Goal: Communication & Community: Answer question/provide support

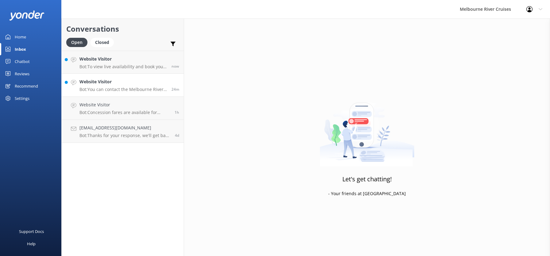
click at [104, 80] on h4 "Website Visitor" at bounding box center [122, 81] width 87 height 7
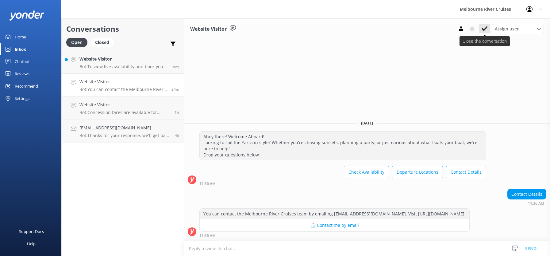
click at [483, 29] on use at bounding box center [485, 28] width 6 height 5
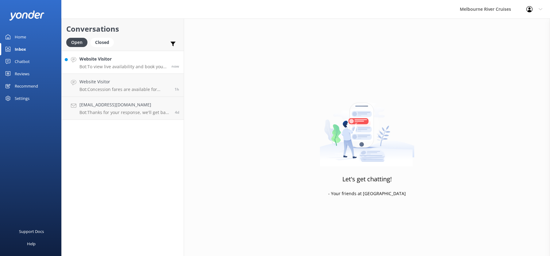
click at [113, 63] on div "Website Visitor Bot: To view live availability and book your Melbourne River Cr…" at bounding box center [122, 62] width 87 height 13
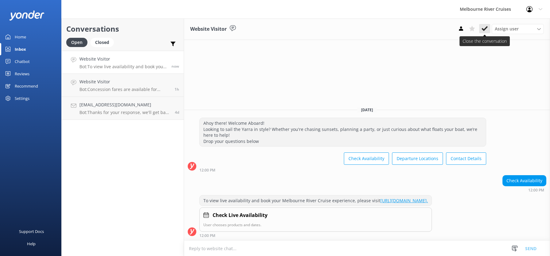
click at [484, 26] on icon at bounding box center [485, 28] width 6 height 6
